Goal: Answer question/provide support

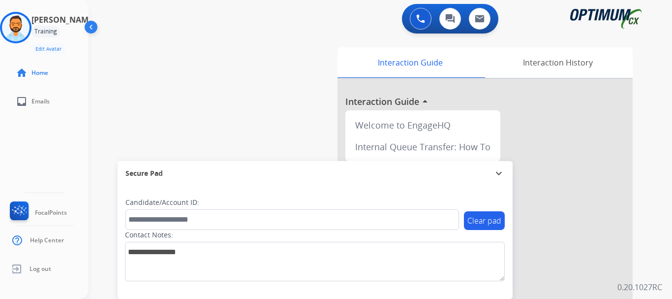
click at [24, 26] on img at bounding box center [16, 28] width 28 height 28
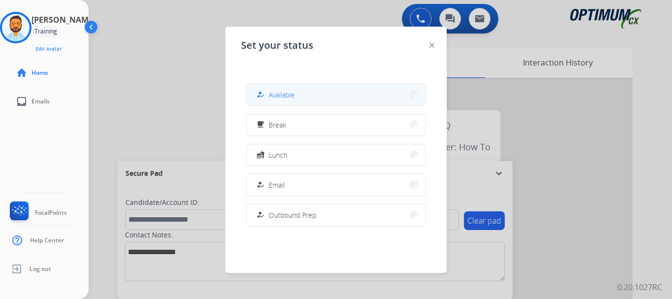
click at [295, 97] on span "Available" at bounding box center [282, 95] width 26 height 10
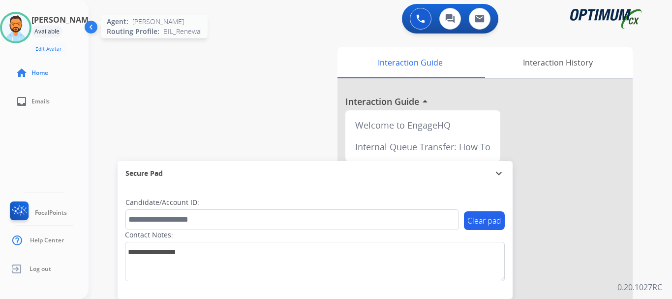
click at [15, 27] on img at bounding box center [16, 28] width 28 height 28
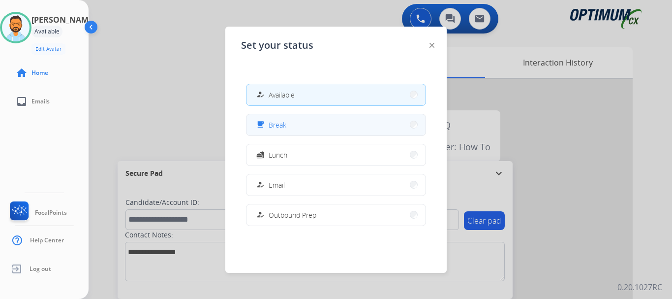
click at [303, 125] on button "free_breakfast Break" at bounding box center [336, 124] width 179 height 21
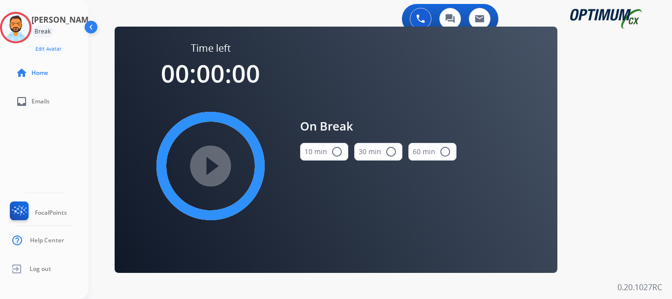
click at [337, 155] on mat-icon "radio_button_unchecked" at bounding box center [337, 152] width 12 height 12
click at [217, 170] on mat-icon "play_circle_filled" at bounding box center [211, 166] width 12 height 12
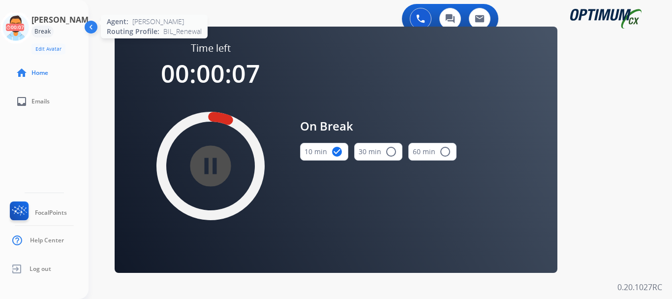
click at [18, 13] on icon at bounding box center [16, 28] width 32 height 32
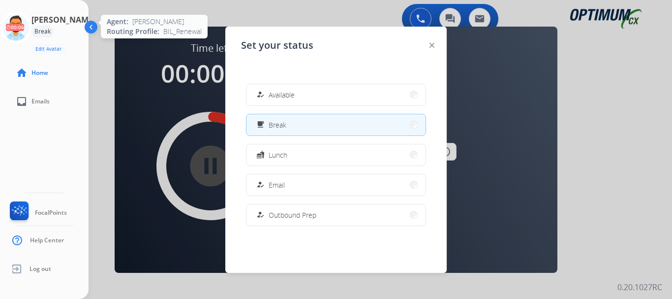
scroll to position [1, 0]
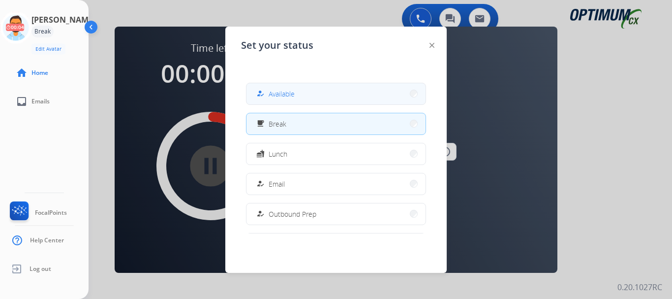
click at [276, 98] on span "Available" at bounding box center [282, 94] width 26 height 10
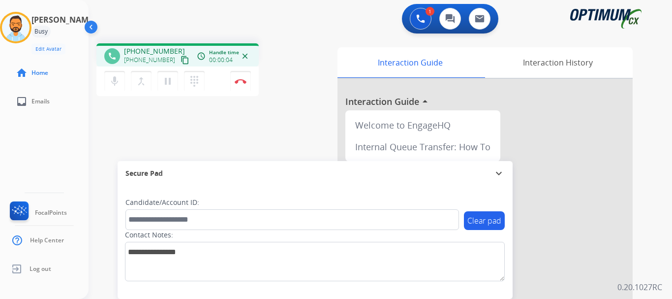
click at [181, 58] on mat-icon "content_copy" at bounding box center [185, 60] width 9 height 9
click at [238, 82] on img at bounding box center [241, 81] width 12 height 5
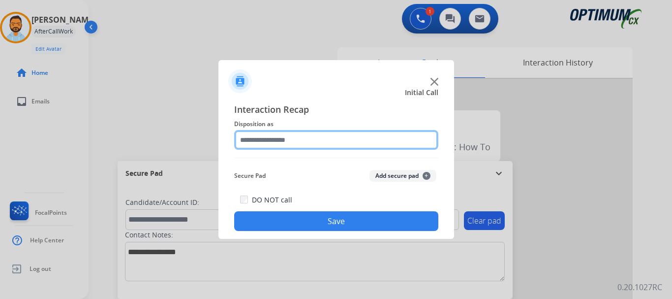
click at [305, 130] on input "text" at bounding box center [336, 140] width 204 height 20
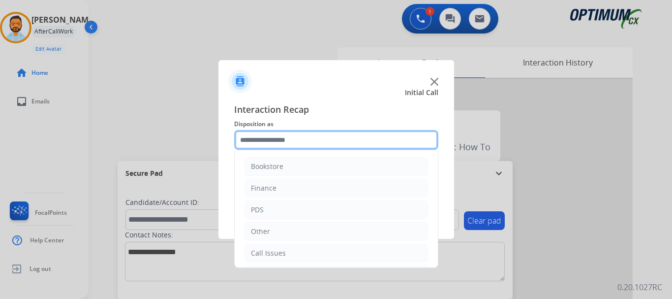
scroll to position [67, 0]
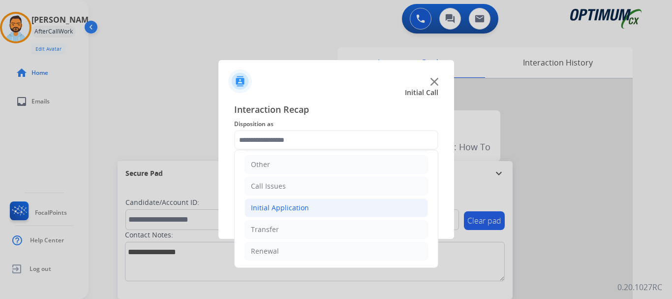
click at [318, 205] on li "Initial Application" at bounding box center [337, 207] width 184 height 19
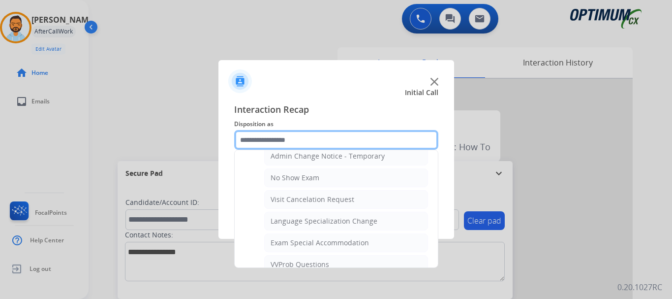
scroll to position [433, 0]
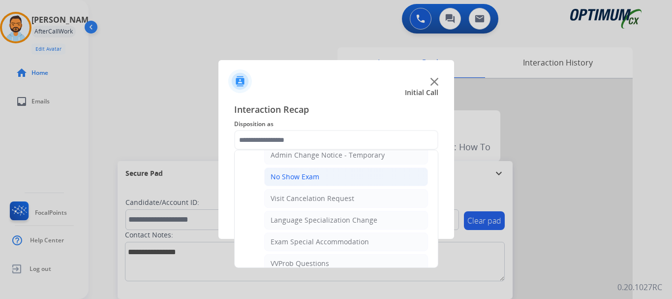
click at [311, 175] on div "No Show Exam" at bounding box center [295, 177] width 49 height 10
type input "**********"
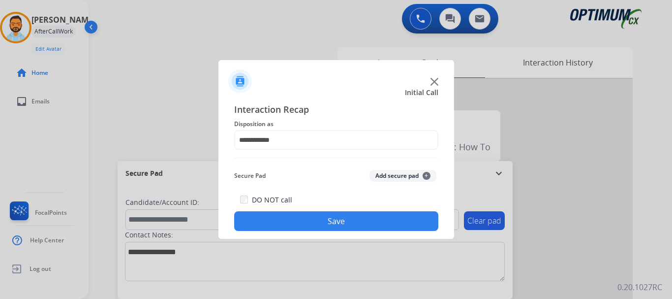
click at [315, 217] on button "Save" at bounding box center [336, 221] width 204 height 20
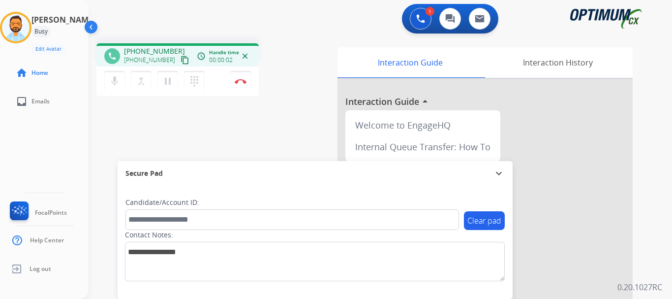
click at [181, 57] on mat-icon "content_copy" at bounding box center [185, 60] width 9 height 9
click at [238, 77] on button "Disconnect" at bounding box center [240, 81] width 21 height 21
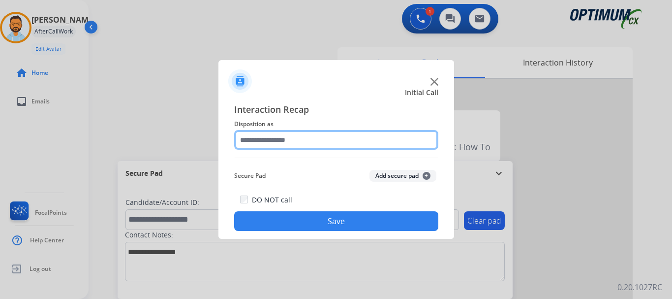
click at [278, 140] on input "text" at bounding box center [336, 140] width 204 height 20
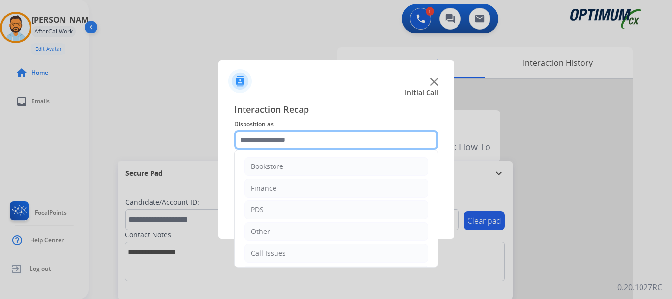
scroll to position [67, 0]
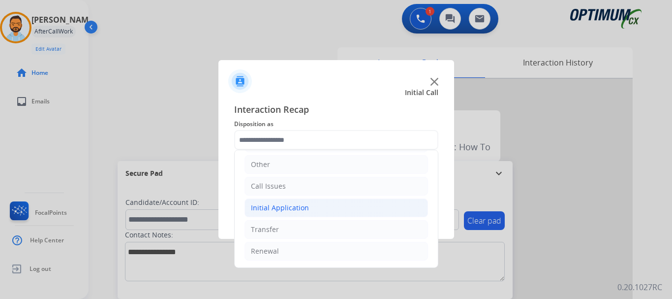
click at [318, 207] on li "Initial Application" at bounding box center [337, 207] width 184 height 19
click at [308, 208] on li "Initial Application" at bounding box center [337, 207] width 184 height 19
click at [300, 212] on div "Initial Application" at bounding box center [280, 208] width 58 height 10
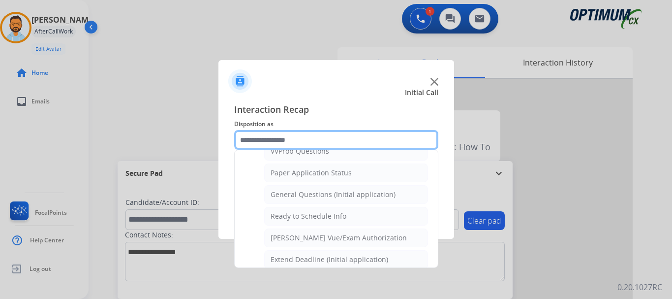
scroll to position [542, 0]
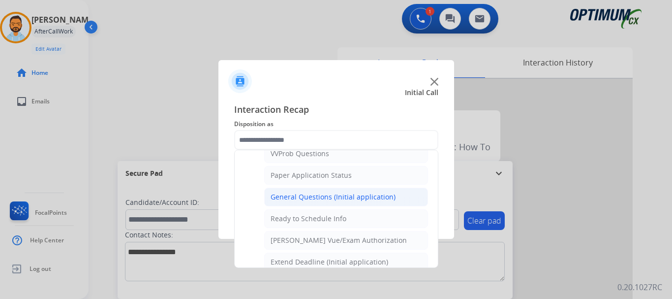
click at [341, 196] on div "General Questions (Initial application)" at bounding box center [333, 197] width 125 height 10
type input "**********"
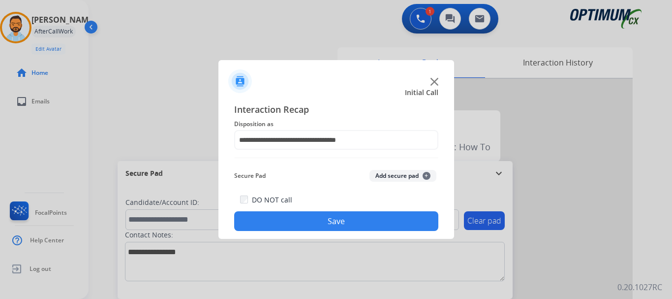
click at [314, 222] on button "Save" at bounding box center [336, 221] width 204 height 20
